Goal: Task Accomplishment & Management: Complete application form

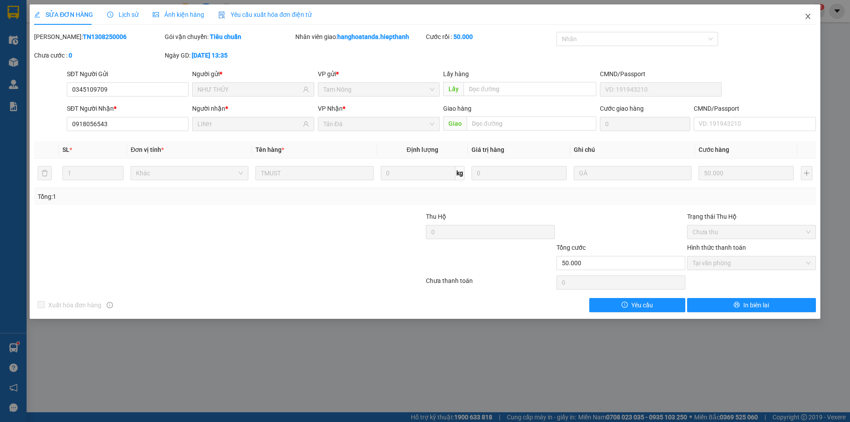
click at [808, 15] on icon "close" at bounding box center [807, 16] width 7 height 7
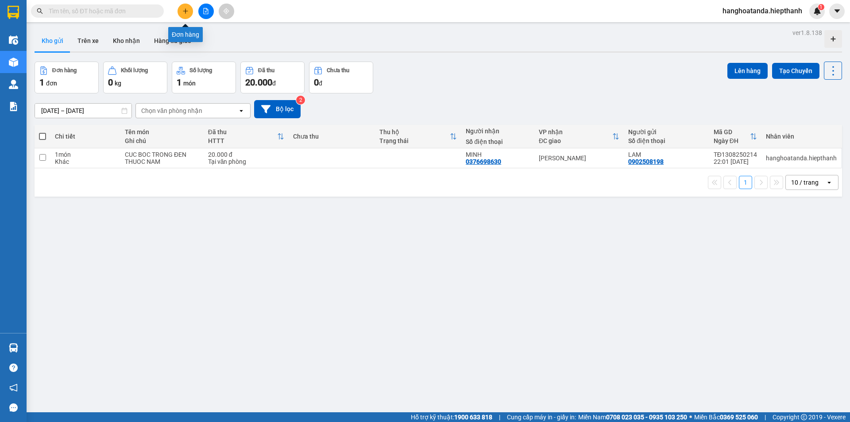
click at [185, 7] on button at bounding box center [184, 11] width 15 height 15
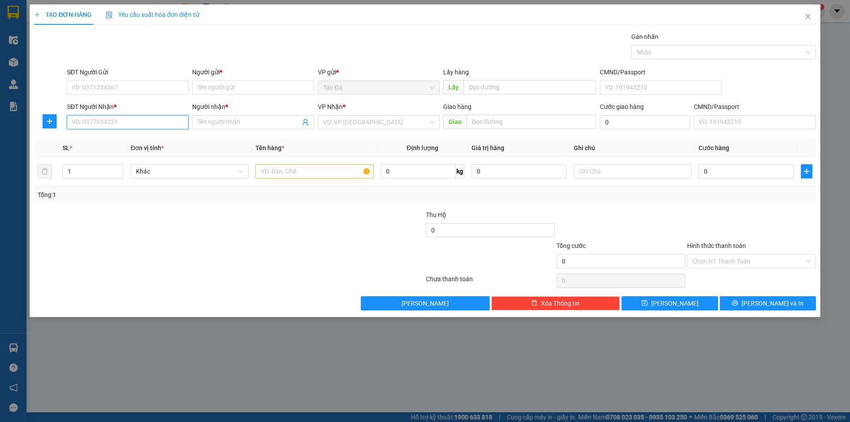
click at [112, 121] on input "SĐT Người Nhận *" at bounding box center [128, 122] width 122 height 14
click at [138, 122] on input "SĐT Người Nhận *" at bounding box center [128, 122] width 122 height 14
click at [162, 123] on input "SĐT Người Nhận *" at bounding box center [128, 122] width 122 height 14
type input "0382280337"
click at [118, 139] on div "0382280337 - ĐƯỢC" at bounding box center [127, 140] width 111 height 10
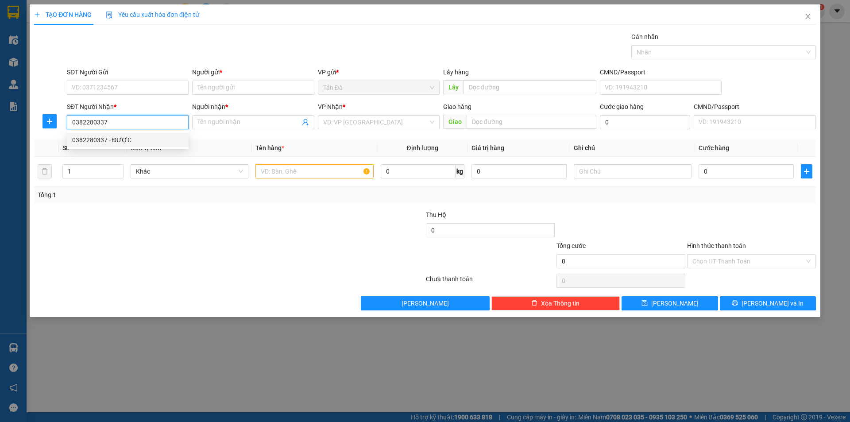
type input "ĐƯỢC"
type input "0382280337"
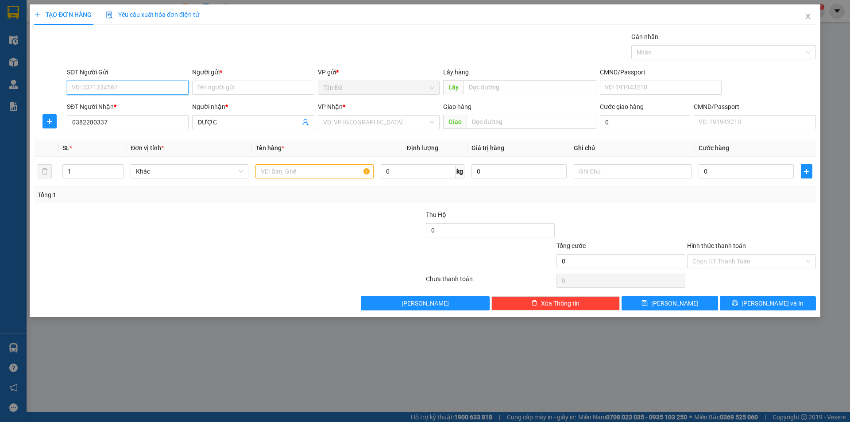
click at [155, 88] on input "SĐT Người Gửi" at bounding box center [128, 88] width 122 height 14
click at [123, 146] on div "0986315126 - CHINH" at bounding box center [127, 148] width 111 height 10
type input "0986315126"
type input "CHINH"
click at [283, 171] on input "text" at bounding box center [314, 171] width 118 height 14
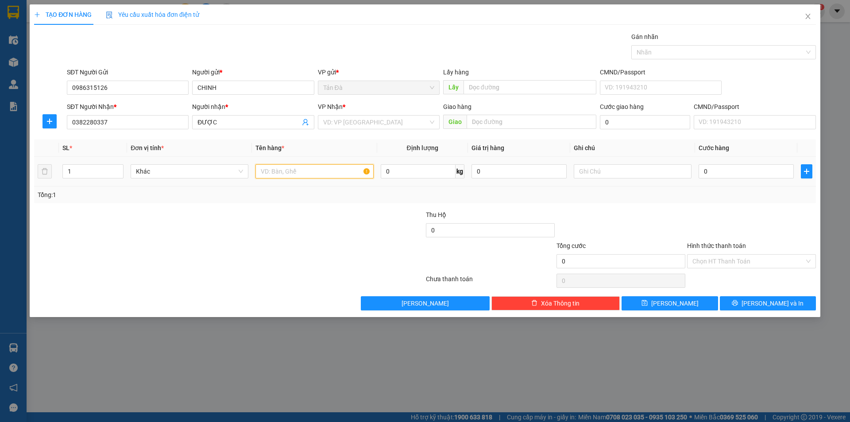
type input "t"
type input "T"
click at [357, 123] on input "search" at bounding box center [375, 122] width 105 height 13
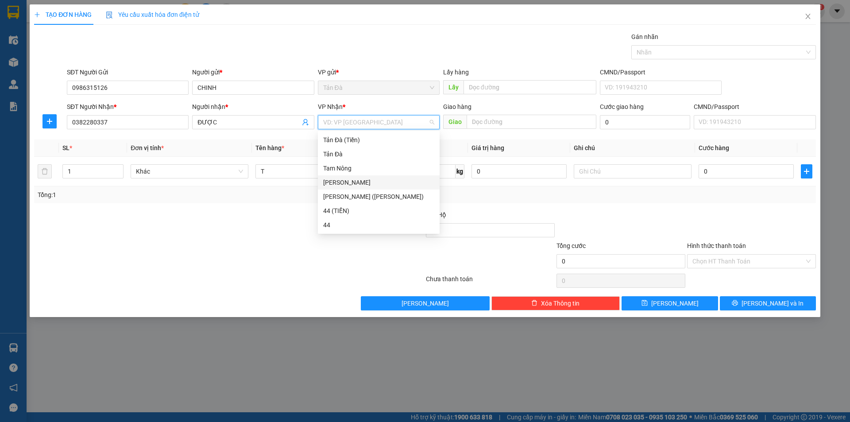
click at [339, 180] on div "Tân Châu" at bounding box center [378, 182] width 111 height 10
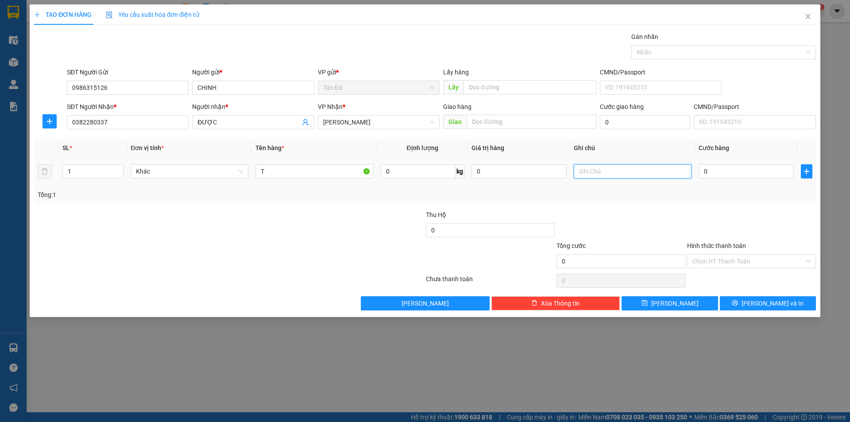
click at [594, 173] on input "text" at bounding box center [633, 171] width 118 height 14
type input "BÔNG"
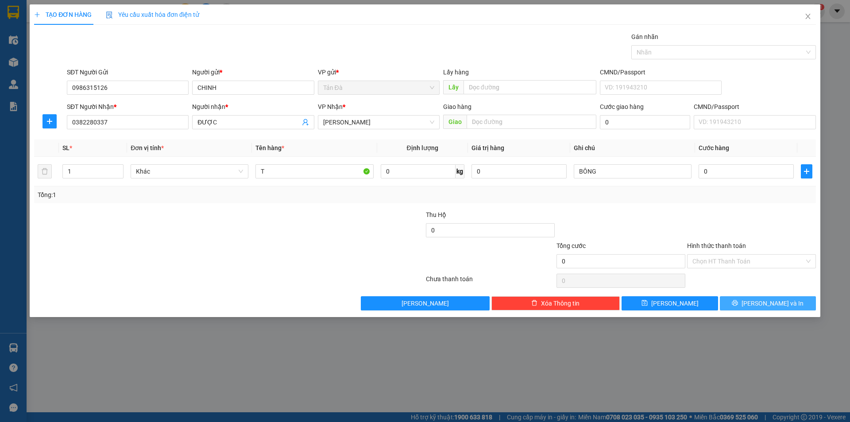
click at [767, 301] on span "Lưu và In" at bounding box center [772, 303] width 62 height 10
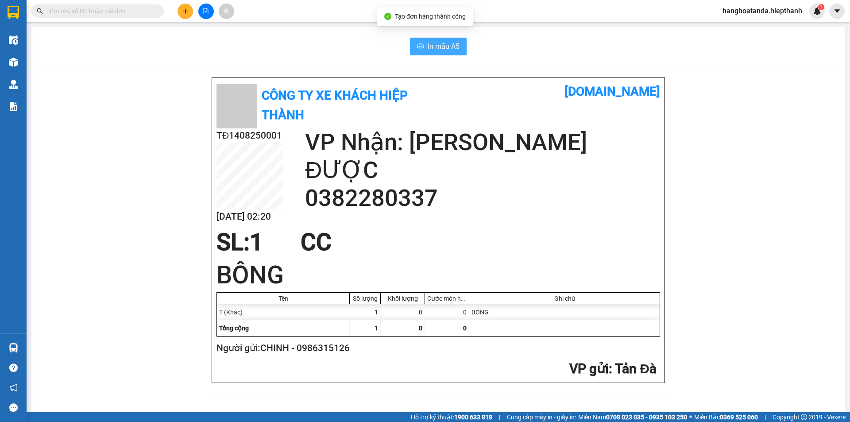
click at [439, 43] on span "In mẫu A5" at bounding box center [444, 46] width 32 height 11
